Goal: Transaction & Acquisition: Purchase product/service

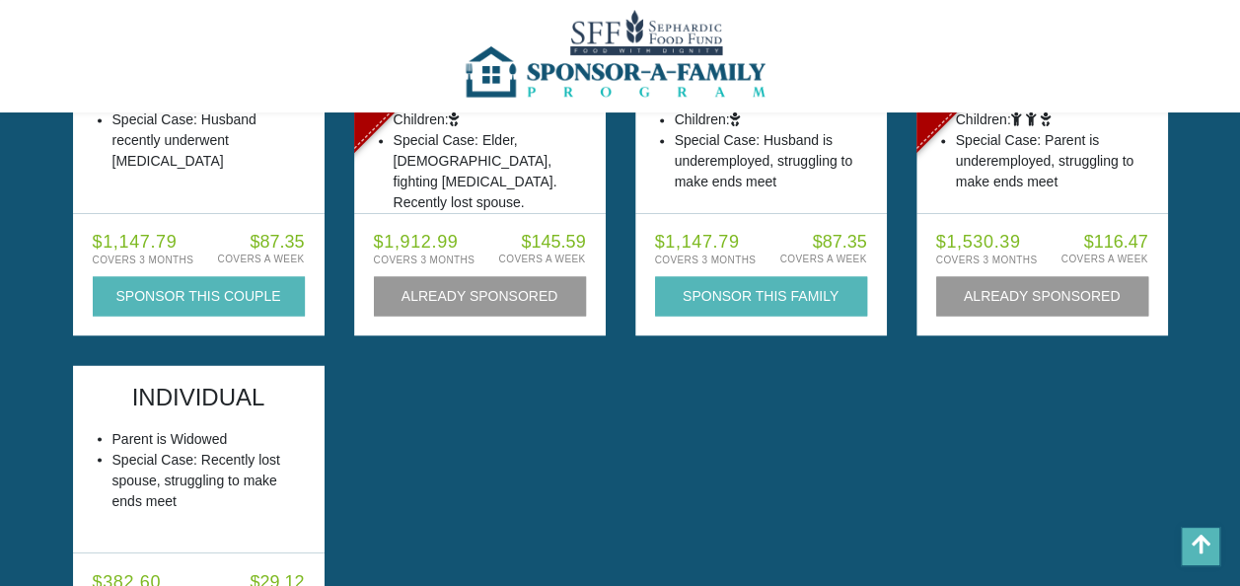
scroll to position [9439, 0]
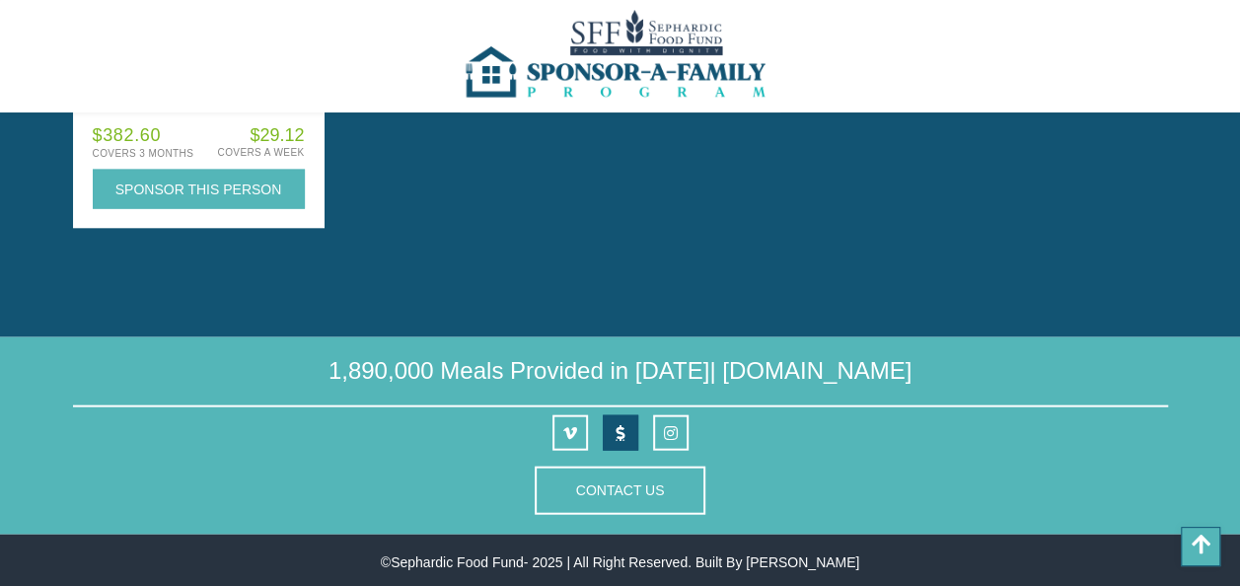
click at [624, 434] on link at bounding box center [621, 433] width 36 height 36
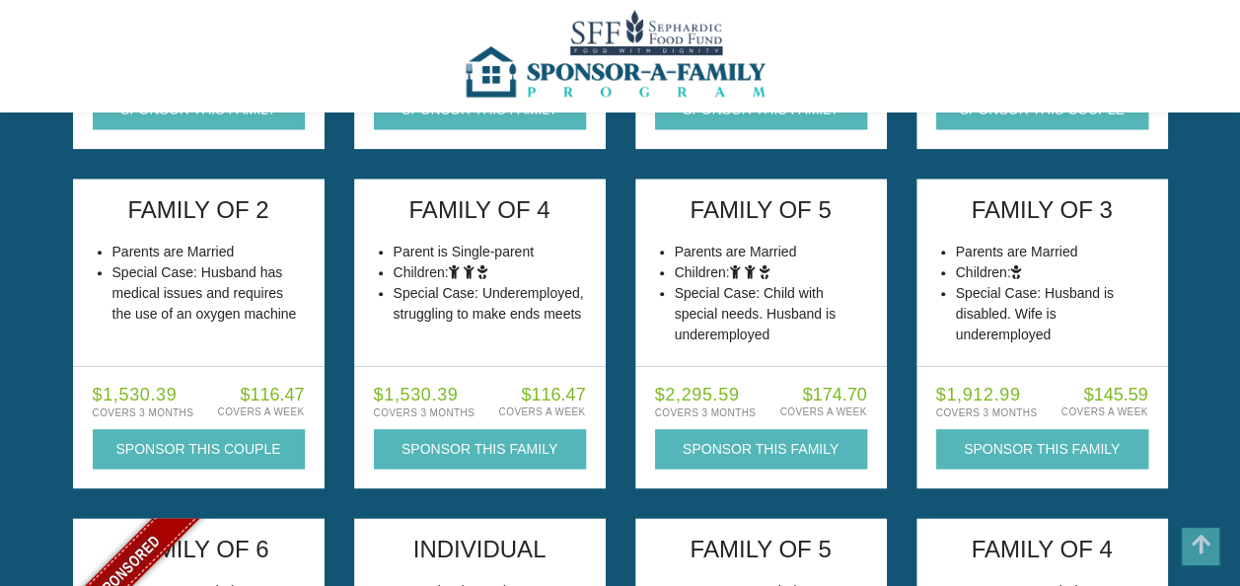
scroll to position [9439, 0]
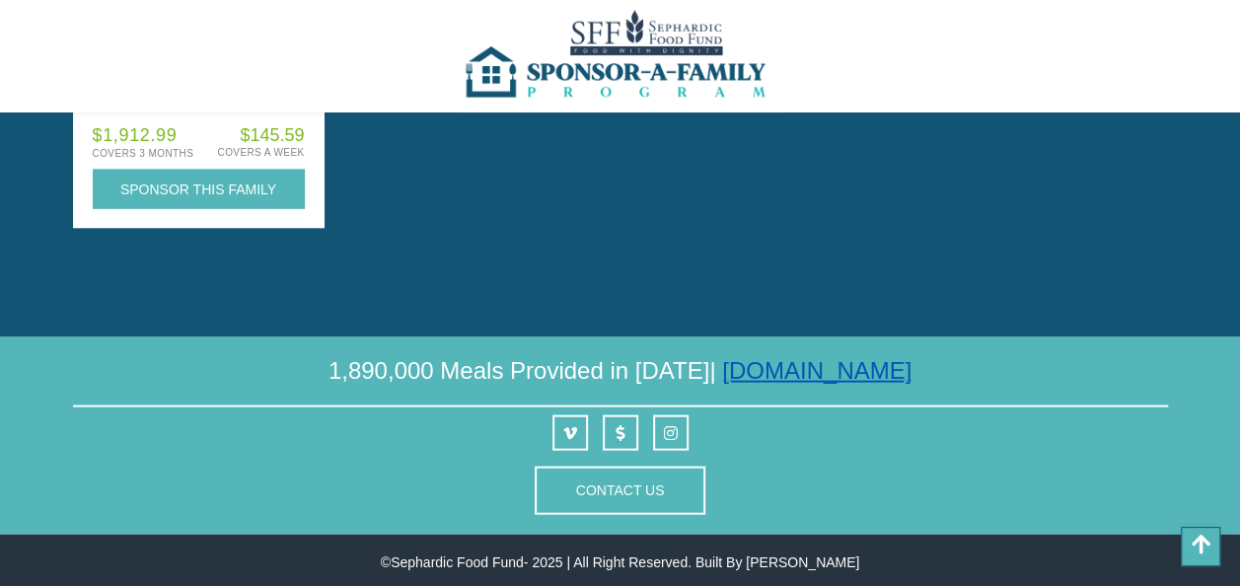
click at [801, 370] on link "[DOMAIN_NAME]" at bounding box center [816, 370] width 189 height 27
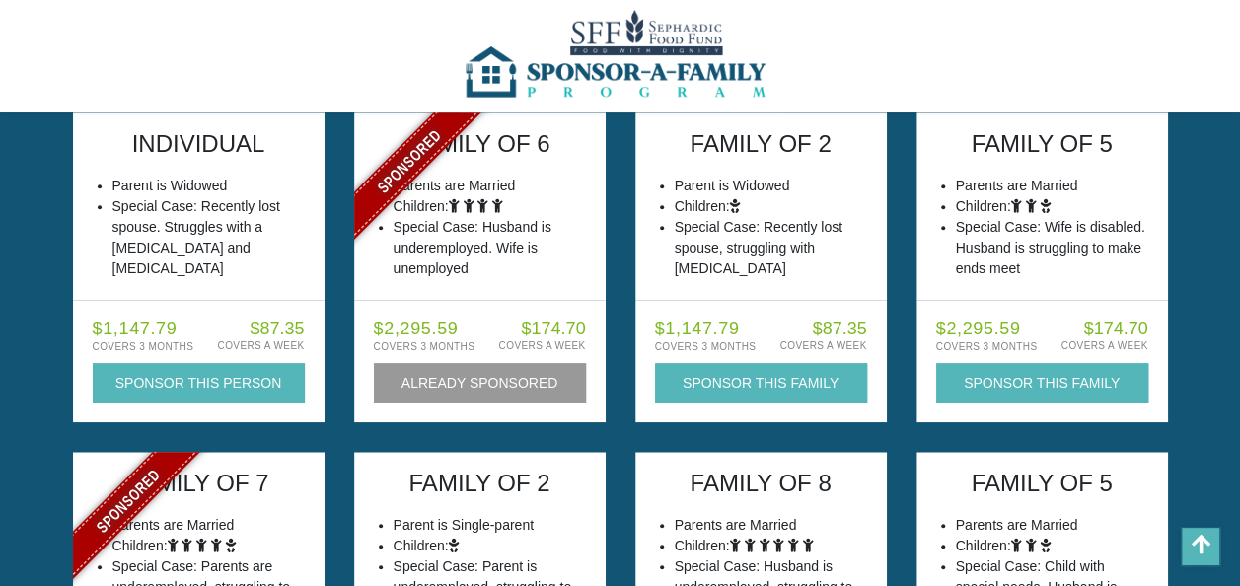
scroll to position [9439, 0]
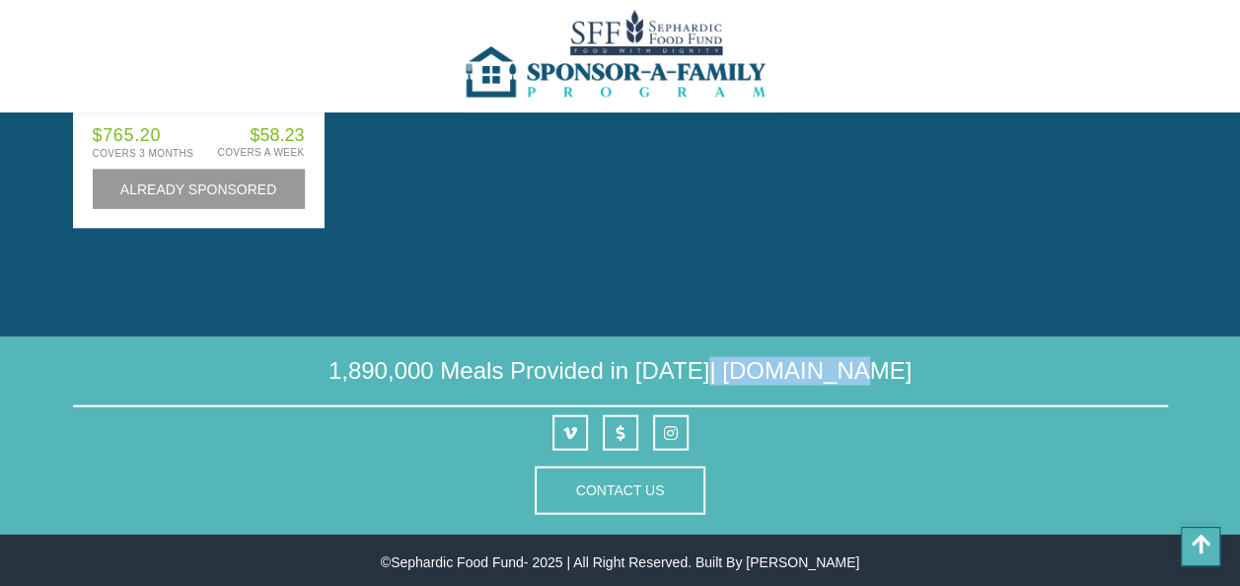
drag, startPoint x: 828, startPoint y: 376, endPoint x: 877, endPoint y: 381, distance: 49.6
click at [877, 381] on h4 "1,890,000 Meals Provided in [DATE] | [DOMAIN_NAME]" at bounding box center [620, 382] width 1095 height 50
drag, startPoint x: 877, startPoint y: 381, endPoint x: 800, endPoint y: 298, distance: 113.1
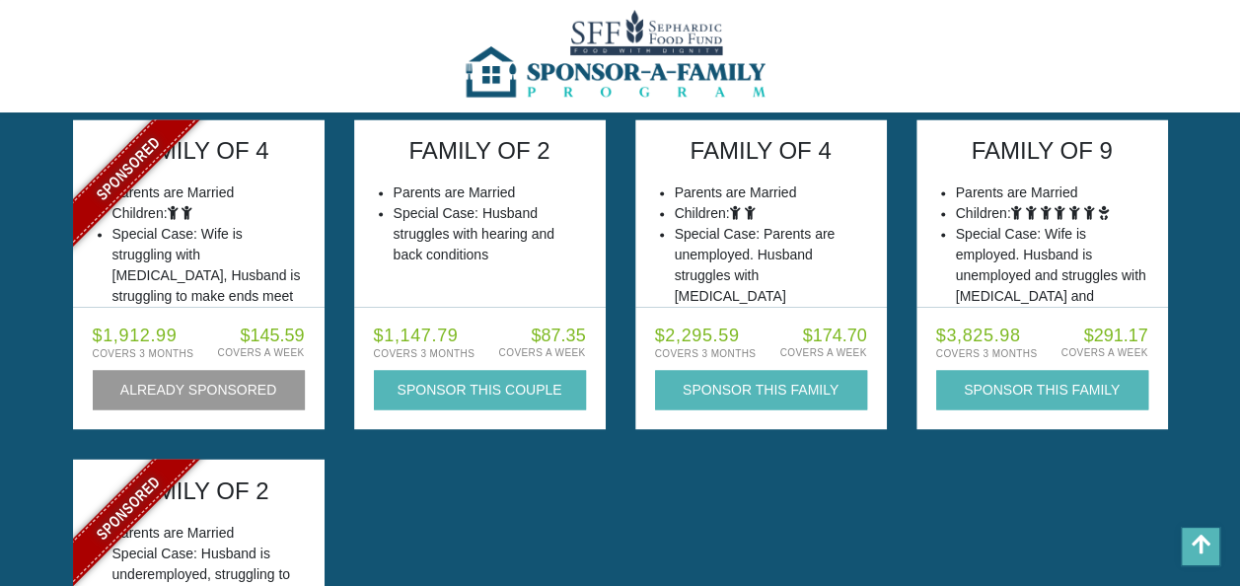
scroll to position [8551, 0]
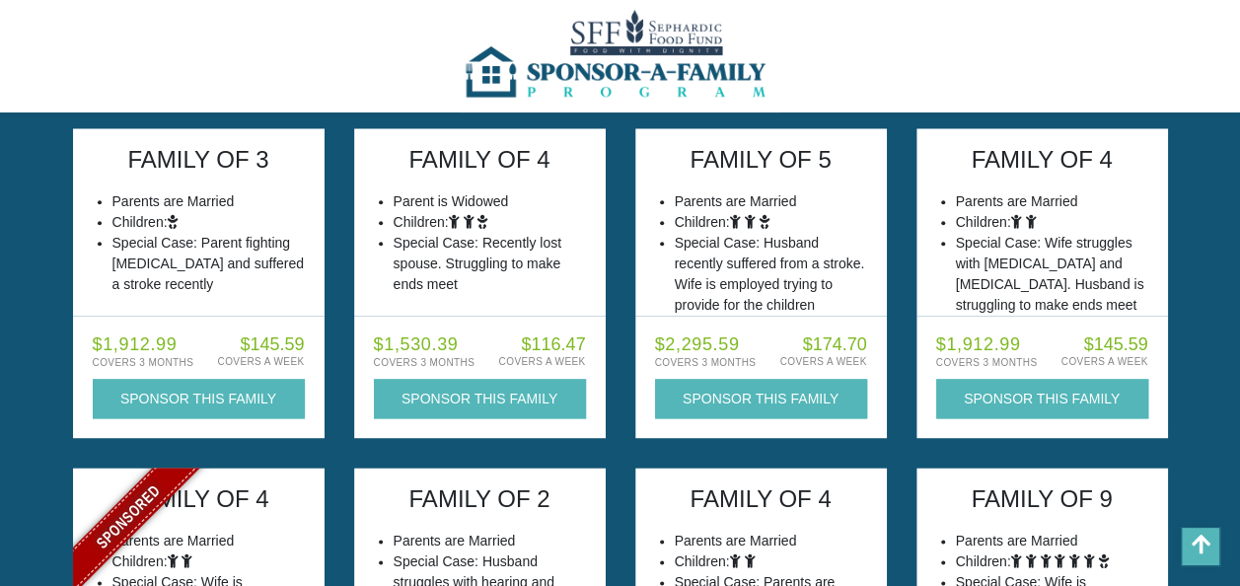
click at [644, 58] on img at bounding box center [620, 56] width 321 height 112
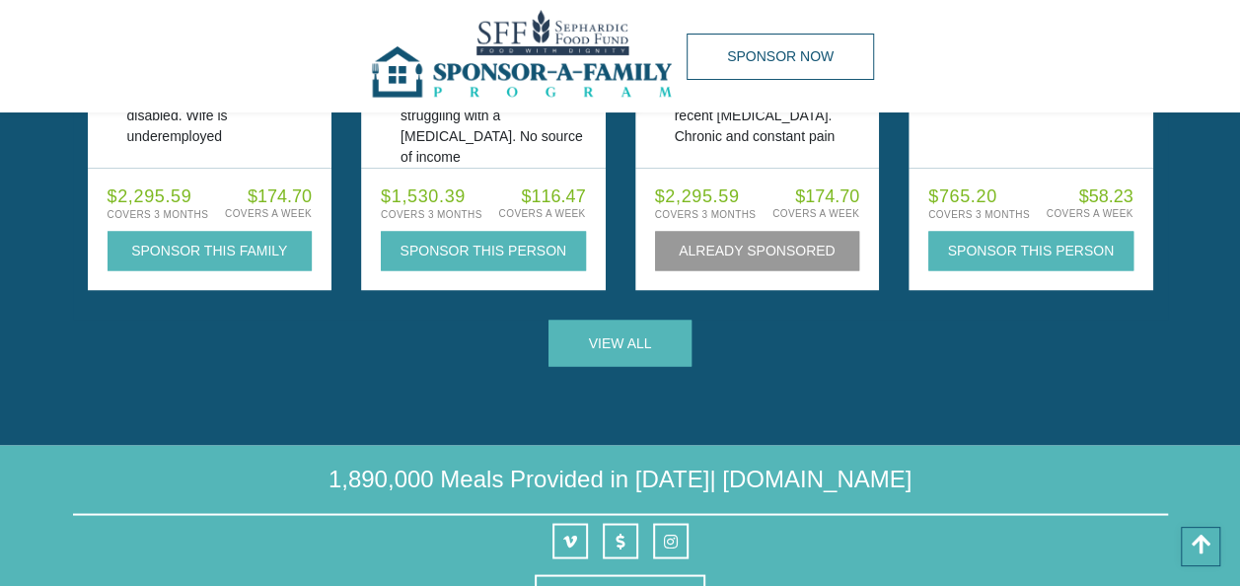
scroll to position [1680, 0]
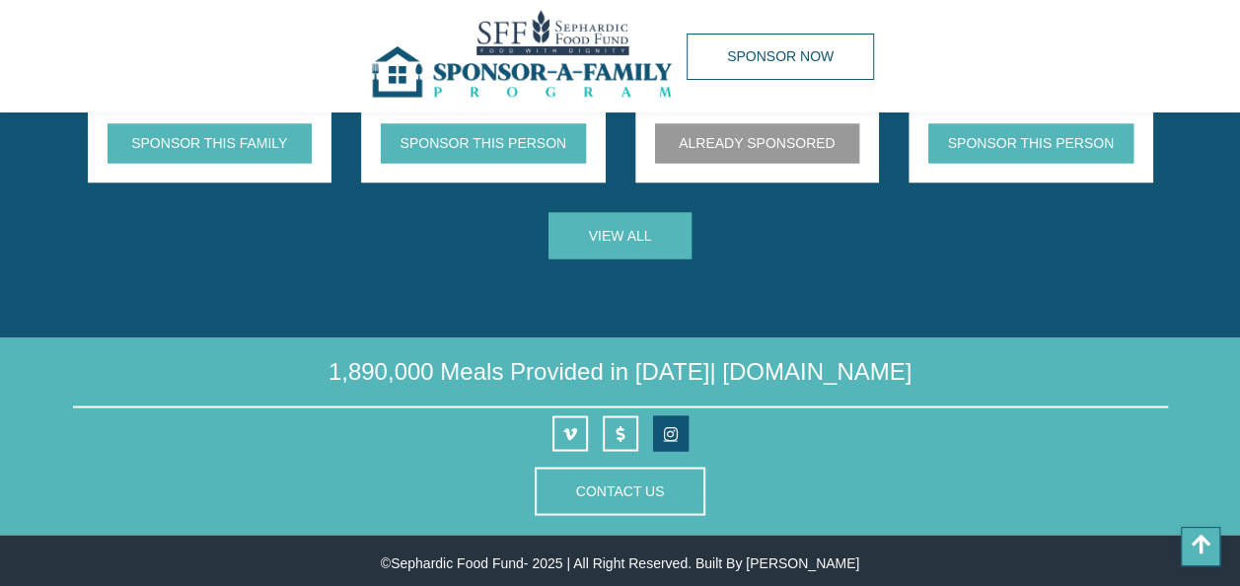
click at [671, 432] on icon at bounding box center [671, 433] width 14 height 16
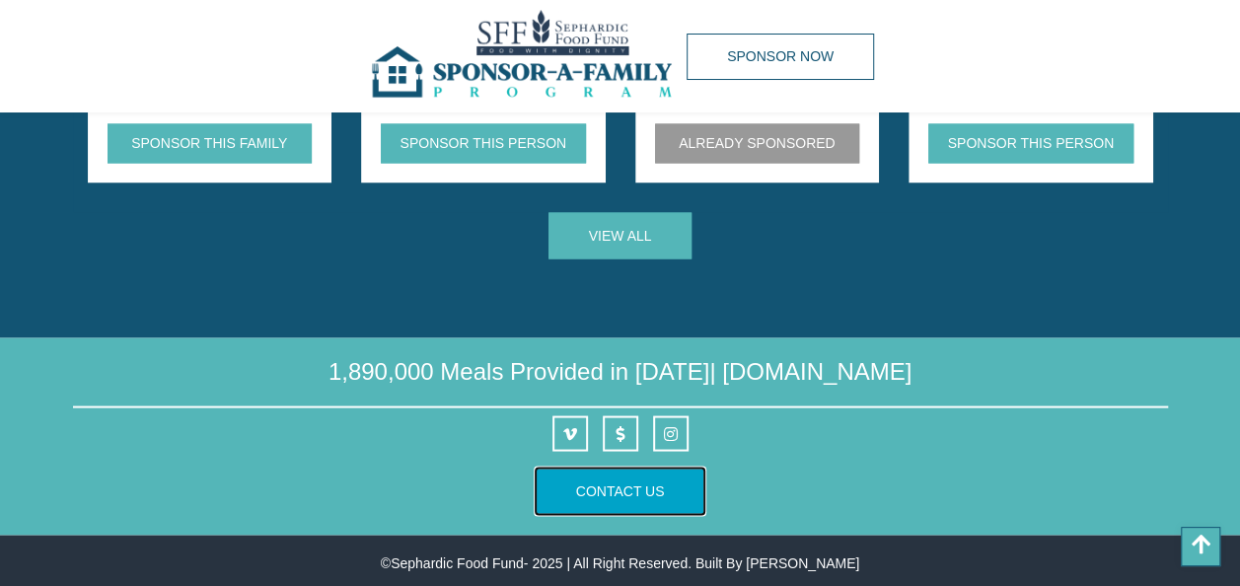
click at [645, 503] on button "Contact Us" at bounding box center [621, 491] width 172 height 48
click at [633, 493] on link "Contact Us" at bounding box center [620, 490] width 89 height 16
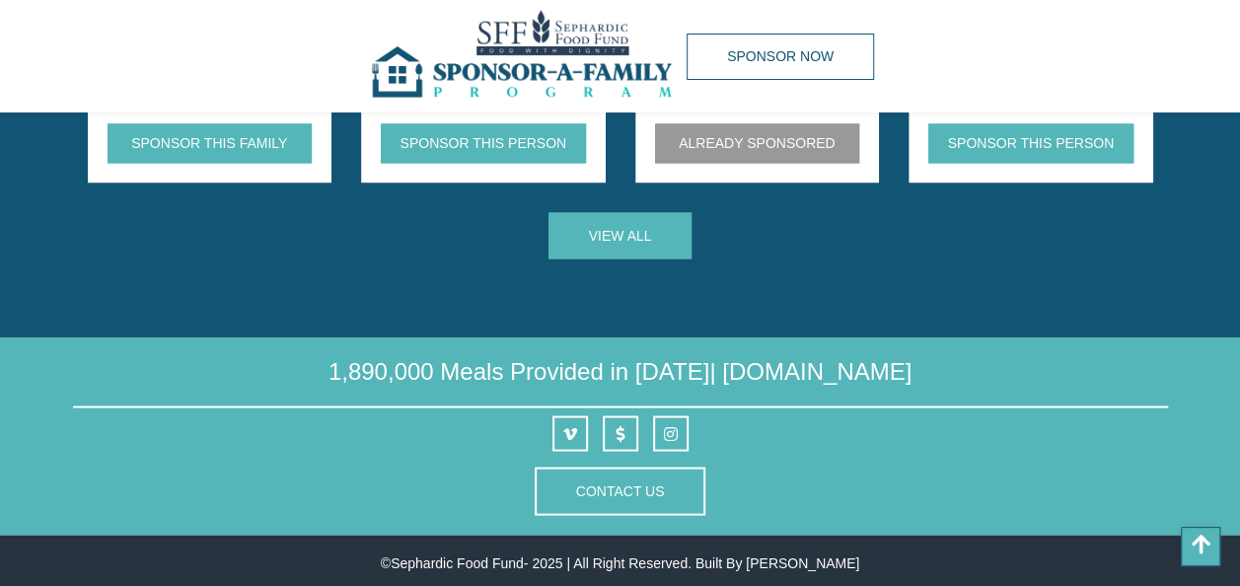
click at [127, 49] on div "Sponsor Now" at bounding box center [620, 56] width 1095 height 112
click at [505, 67] on img at bounding box center [526, 56] width 321 height 112
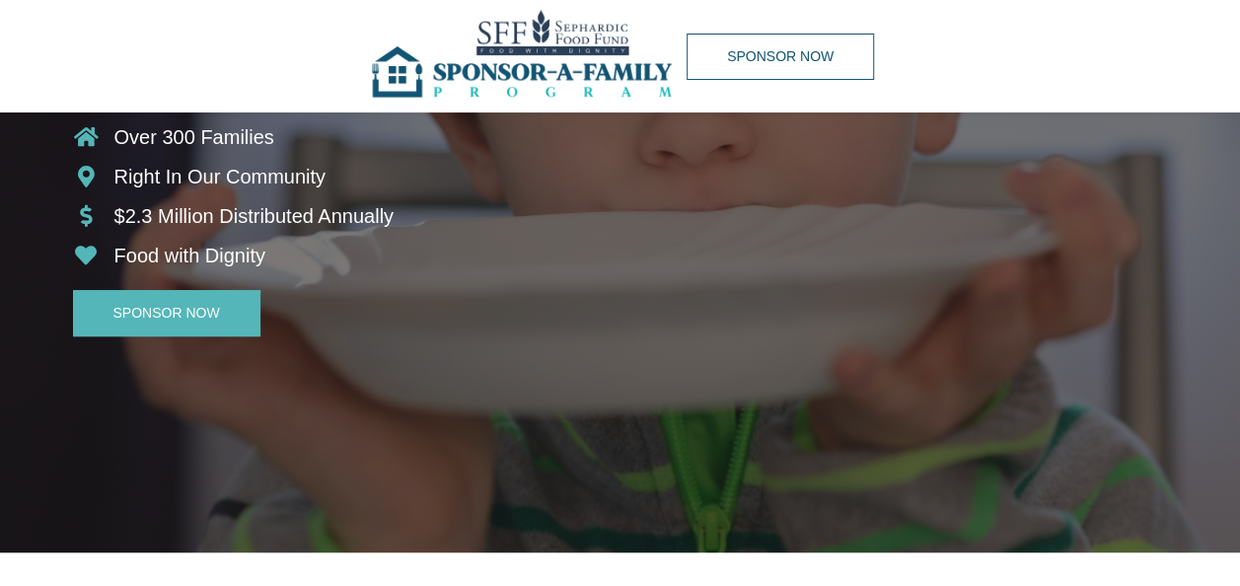
scroll to position [395, 0]
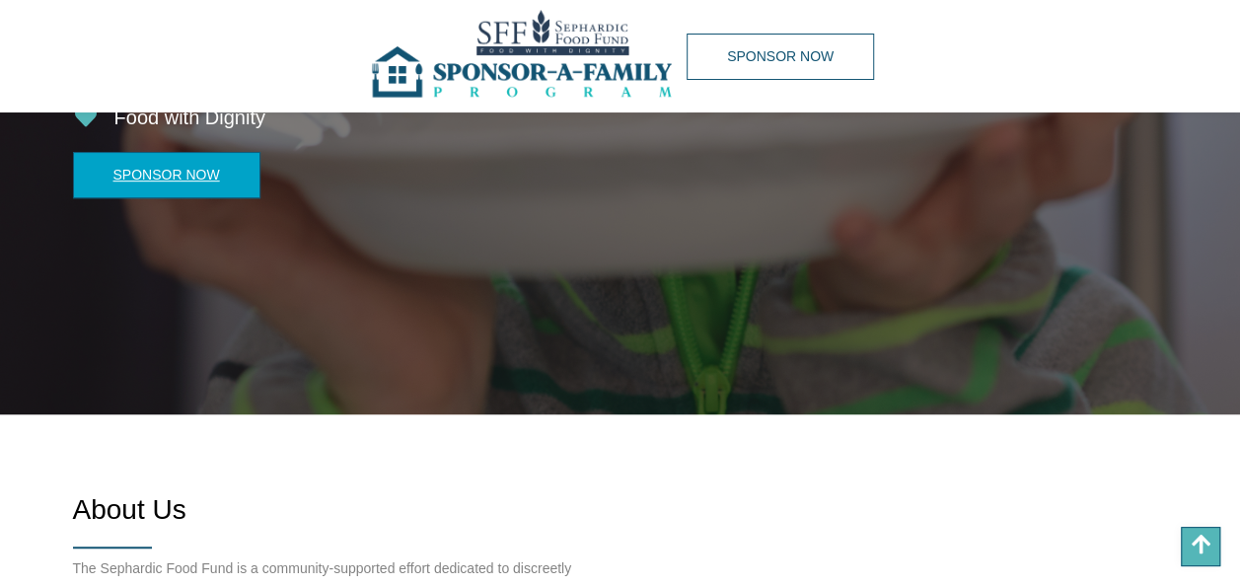
click at [164, 174] on link "Sponsor Now" at bounding box center [166, 175] width 187 height 46
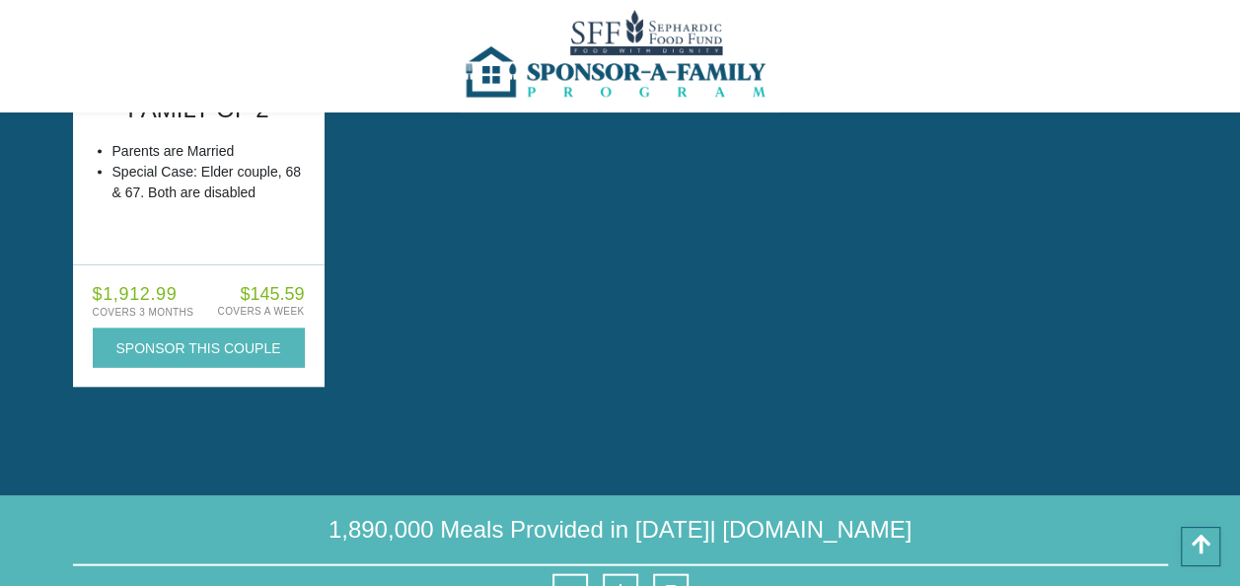
scroll to position [9439, 0]
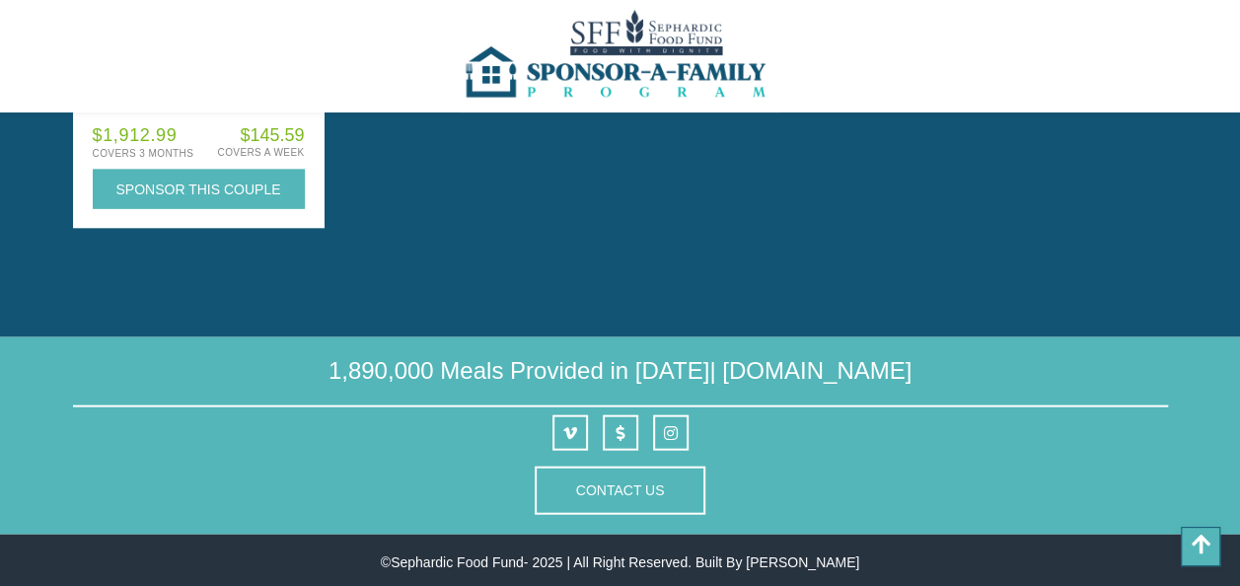
drag, startPoint x: 1198, startPoint y: 546, endPoint x: 1186, endPoint y: 539, distance: 13.7
click at [1197, 545] on icon at bounding box center [1201, 545] width 19 height 22
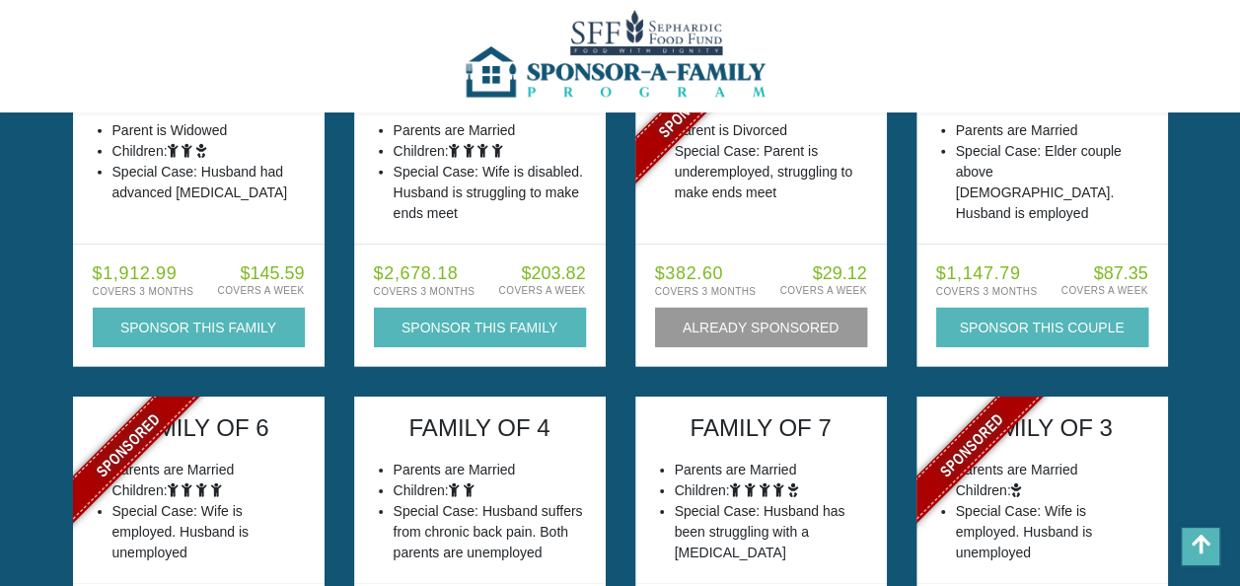
scroll to position [6578, 0]
